Goal: Task Accomplishment & Management: Use online tool/utility

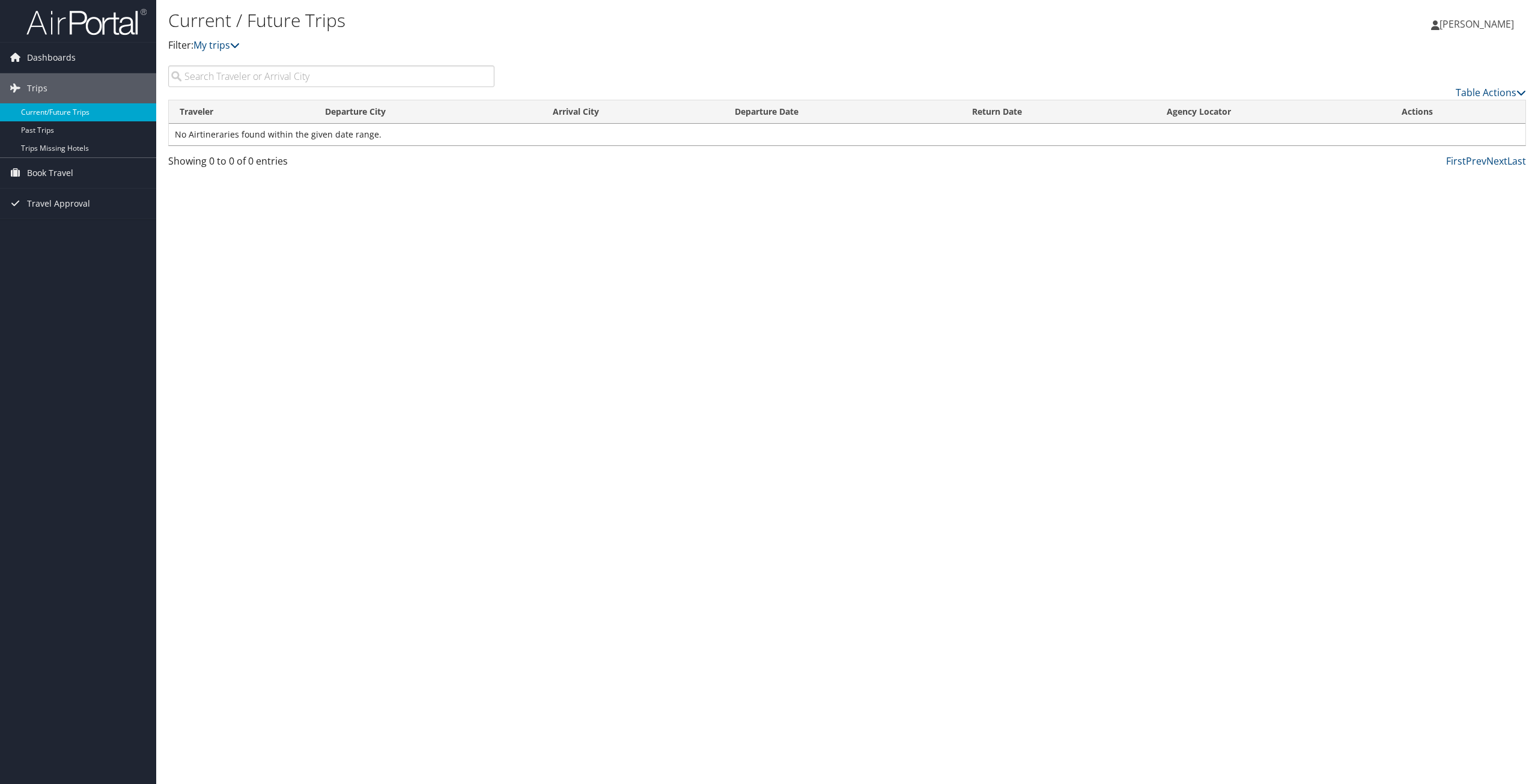
click at [26, 111] on link "Current/Future Trips" at bounding box center [78, 112] width 156 height 18
click at [65, 205] on span "Travel Approval" at bounding box center [58, 203] width 63 height 30
click at [40, 246] on link "Approved Trips" at bounding box center [78, 245] width 156 height 18
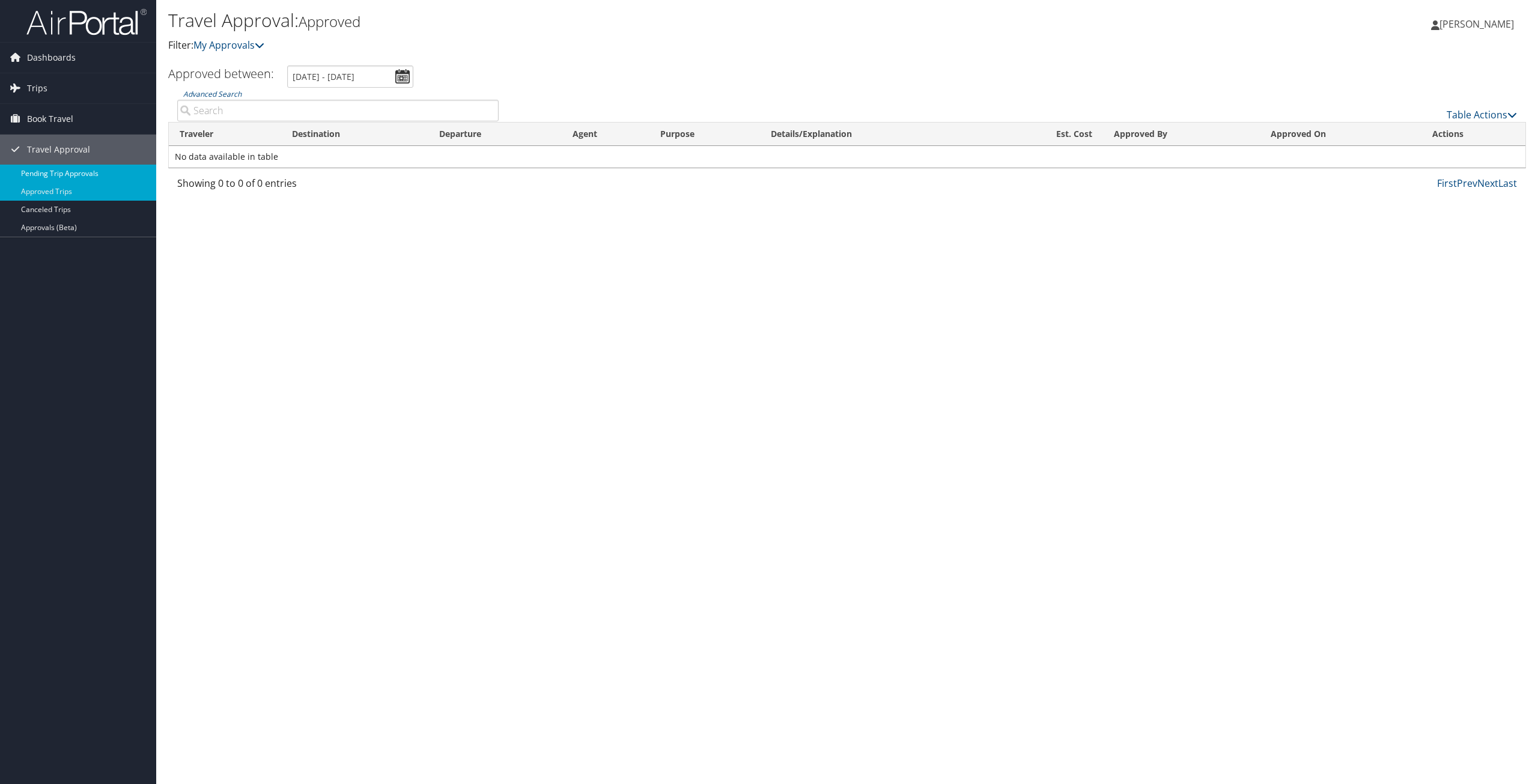
click at [85, 172] on link "Pending Trip Approvals" at bounding box center [78, 174] width 156 height 18
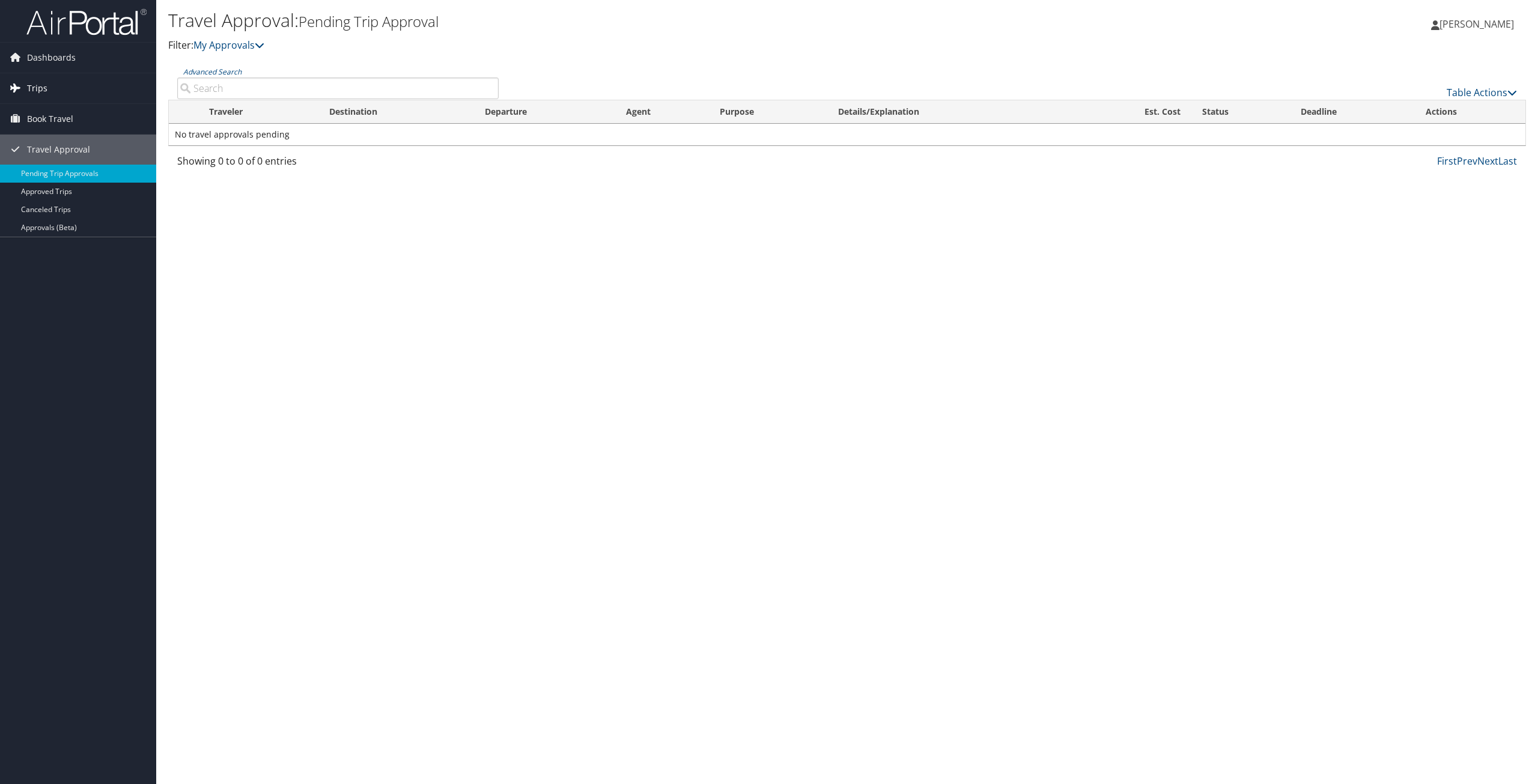
click at [40, 88] on span "Trips" at bounding box center [37, 88] width 20 height 30
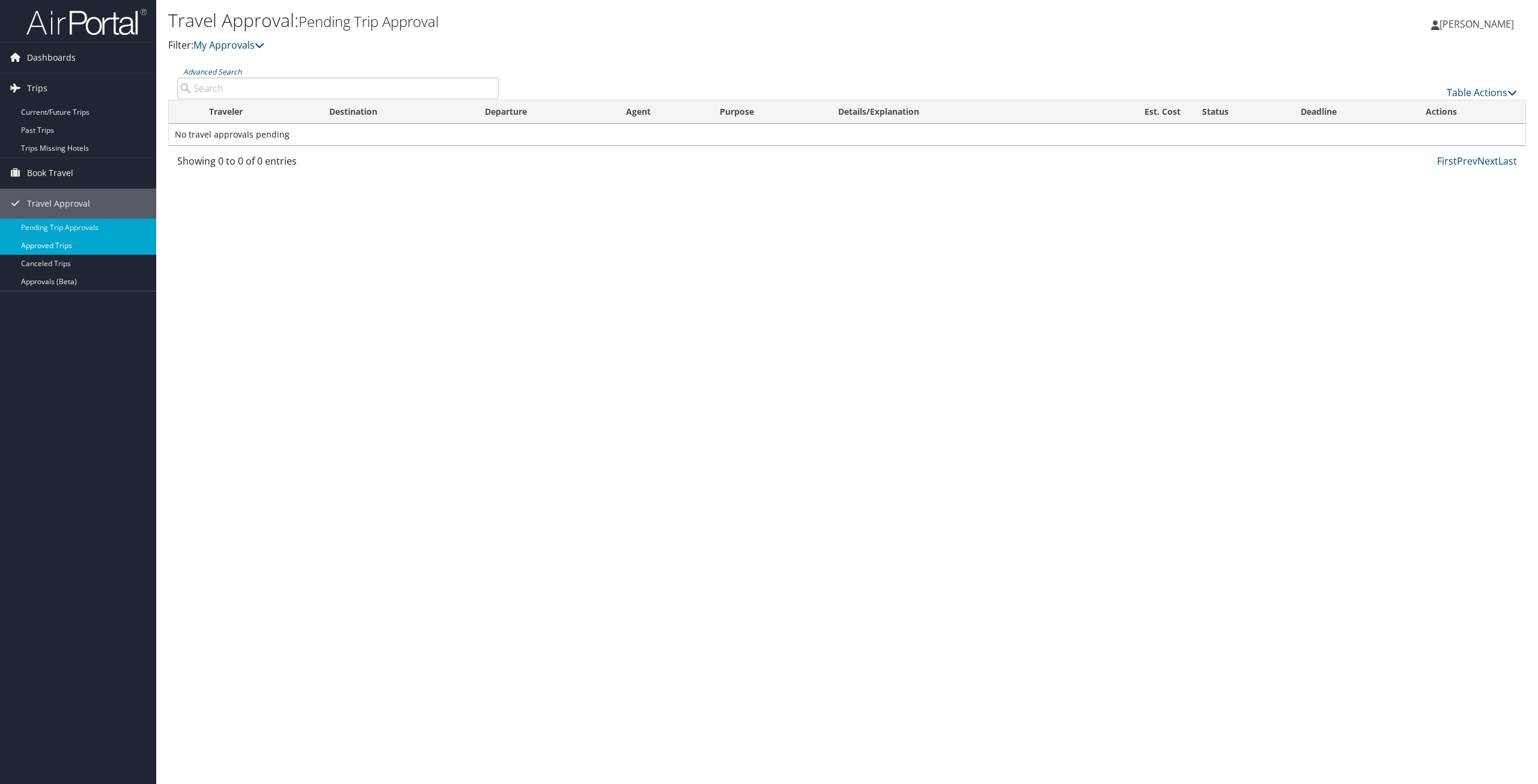
click at [42, 246] on link "Approved Trips" at bounding box center [78, 245] width 156 height 18
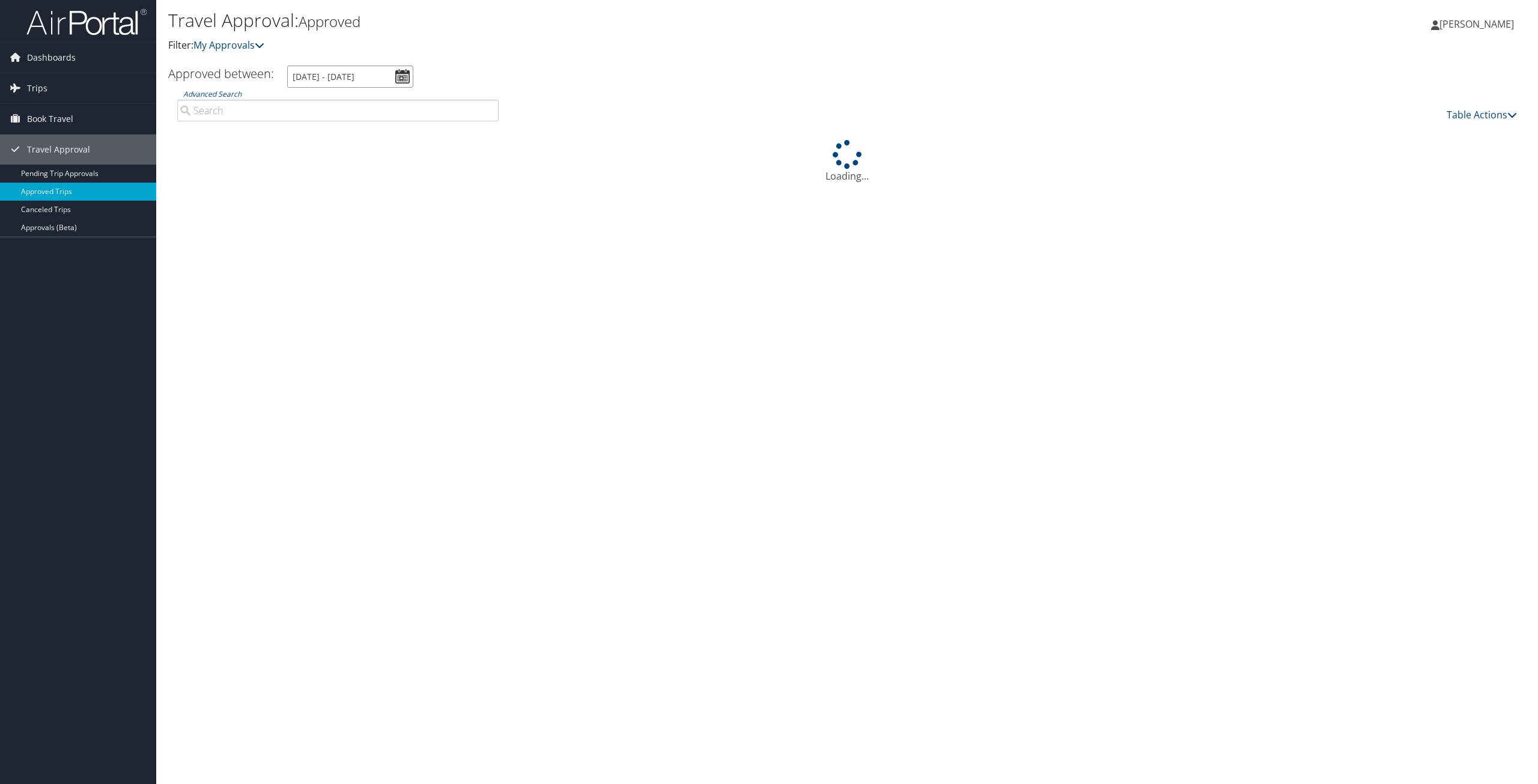
click at [400, 77] on input "9/1/2025 - 10/1/2025" at bounding box center [350, 76] width 126 height 22
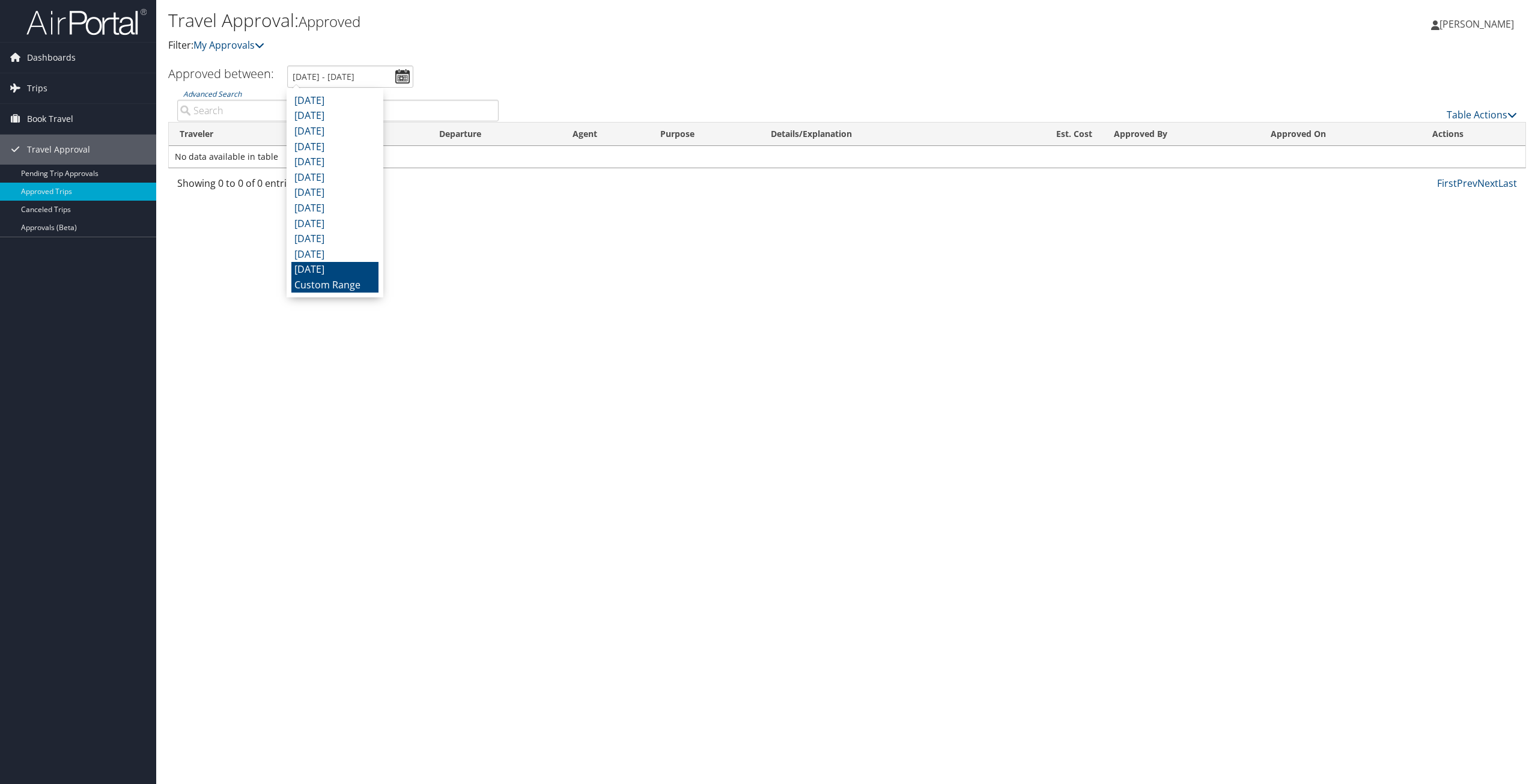
click at [332, 271] on li "October 2024" at bounding box center [334, 269] width 87 height 15
type input "10/1/2024 - 10/31/2024"
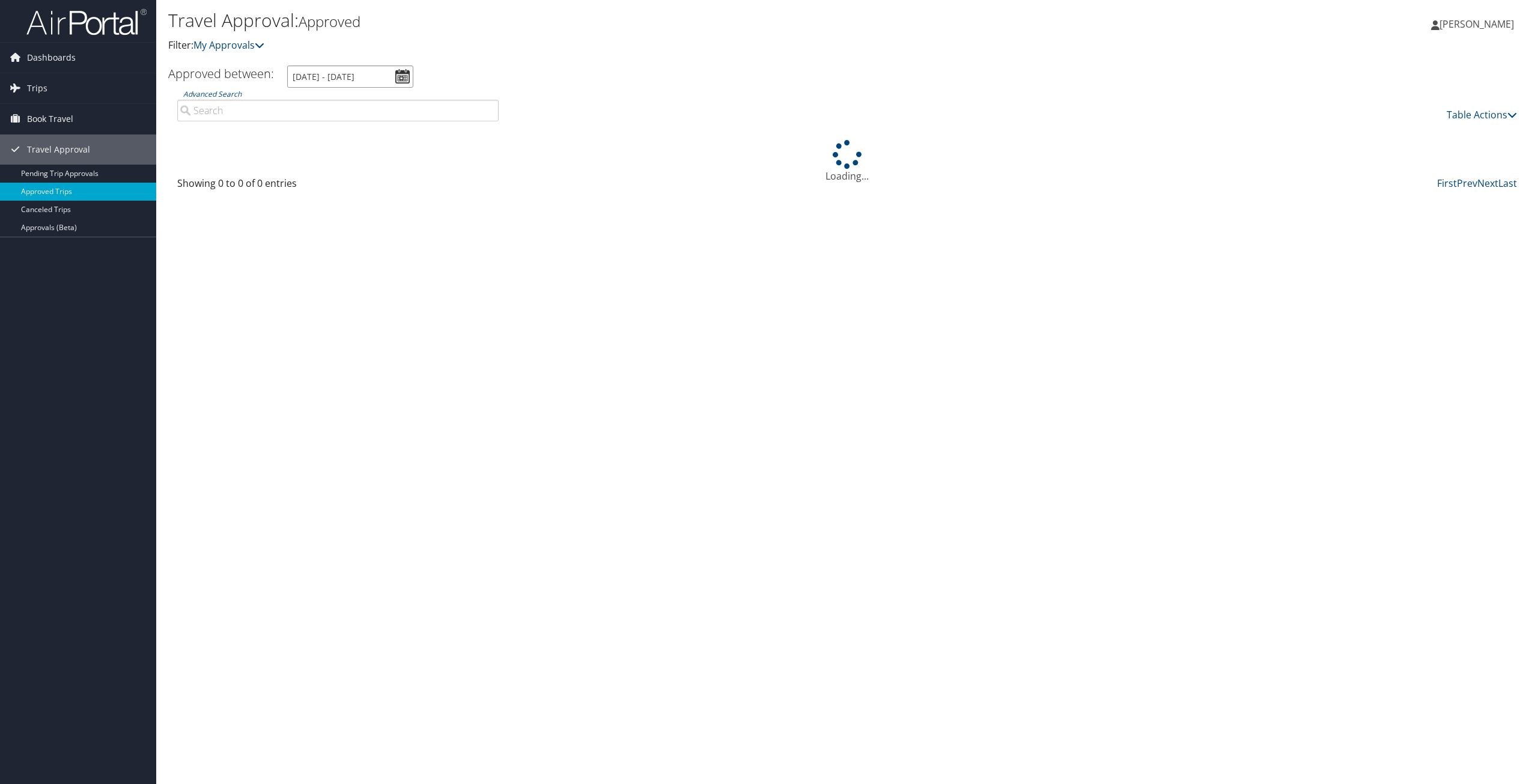
click at [405, 79] on input "10/1/2024 - 10/31/2024" at bounding box center [350, 76] width 126 height 22
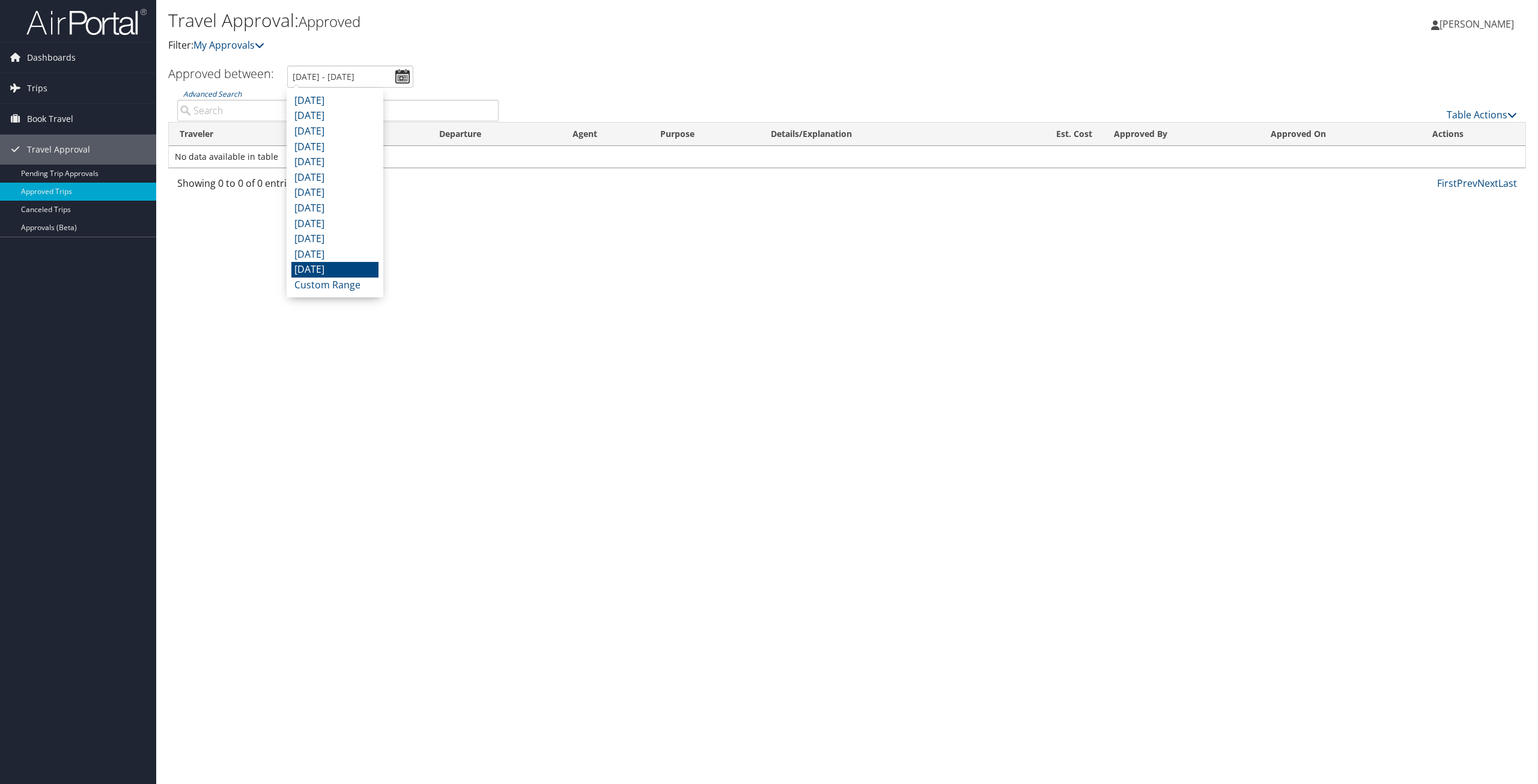
click at [218, 115] on input "Advanced Search" at bounding box center [337, 110] width 321 height 22
type input "athen"
click at [262, 45] on icon at bounding box center [259, 45] width 10 height 10
click at [42, 117] on span "Book Travel" at bounding box center [50, 119] width 46 height 30
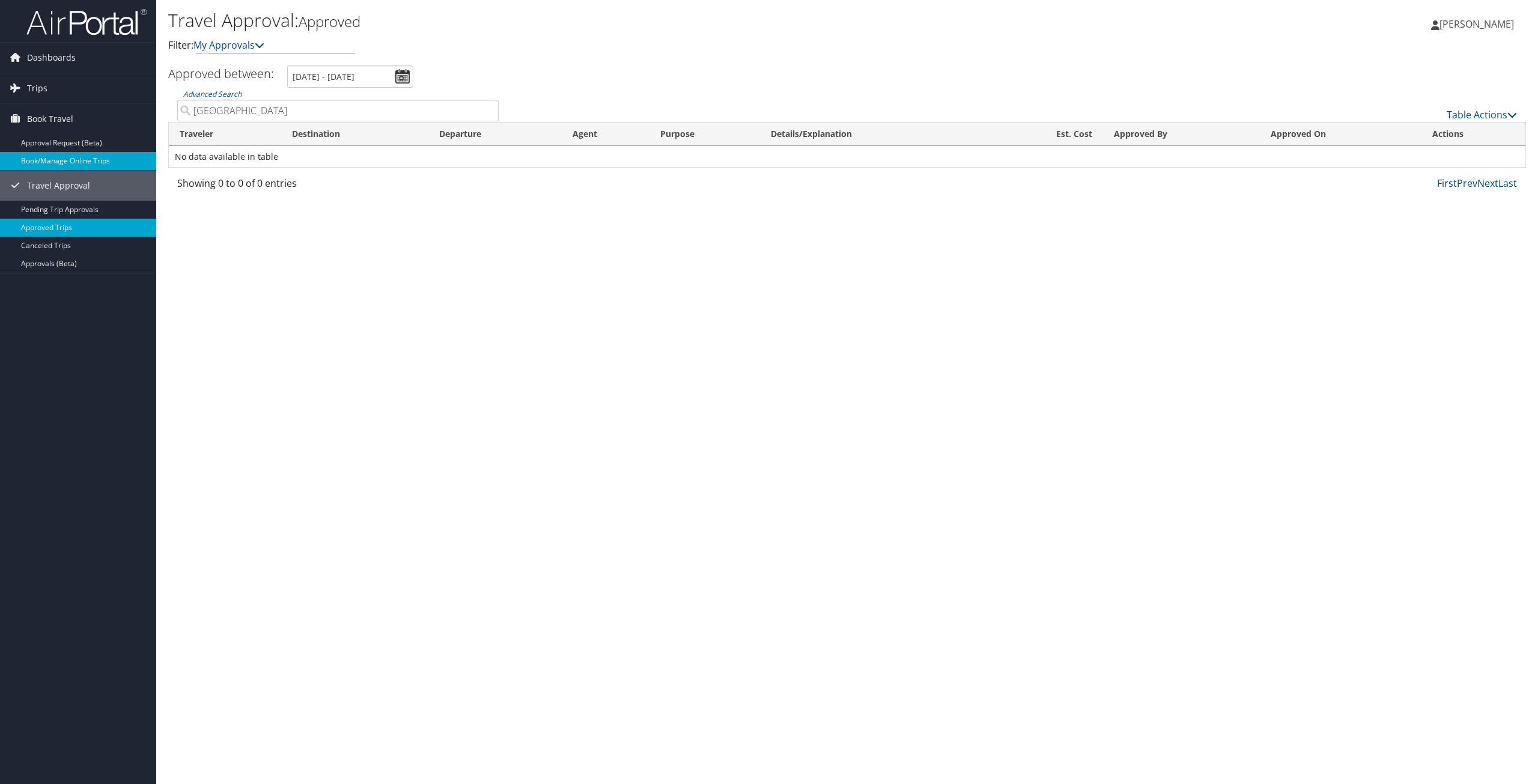
click at [46, 159] on link "Book/Manage Online Trips" at bounding box center [78, 161] width 156 height 18
